Goal: Obtain resource: Obtain resource

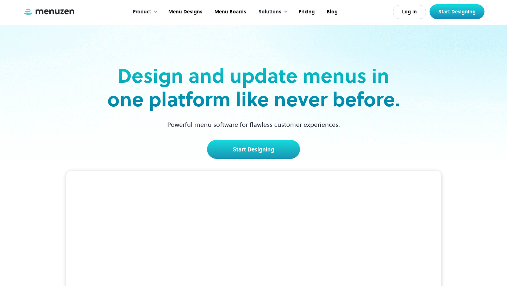
scroll to position [317, 0]
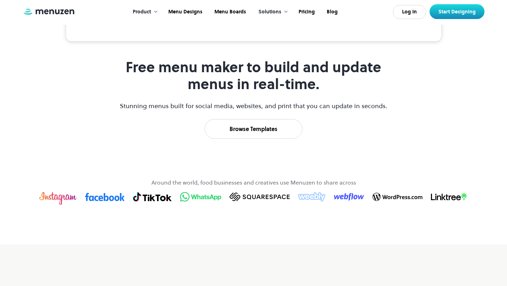
click at [249, 123] on link "Browse Templates" at bounding box center [253, 129] width 98 height 20
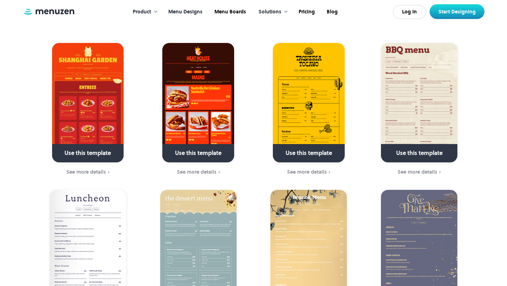
scroll to position [52, 0]
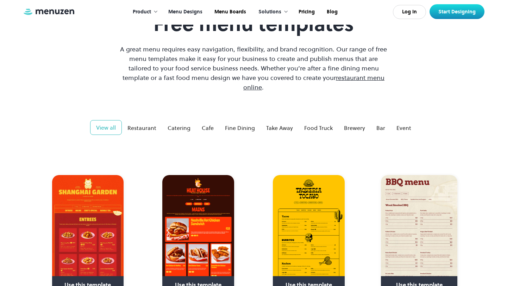
click at [193, 256] on img at bounding box center [197, 234] width 71 height 119
click at [146, 123] on div "Restaurant" at bounding box center [141, 127] width 29 height 8
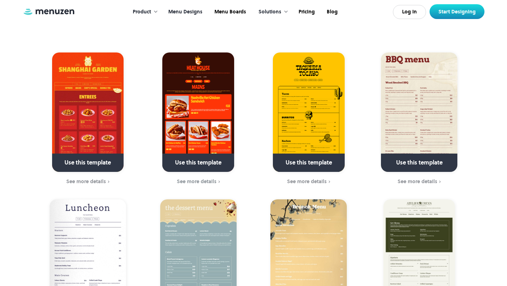
scroll to position [0, 0]
